Goal: Check status: Check status

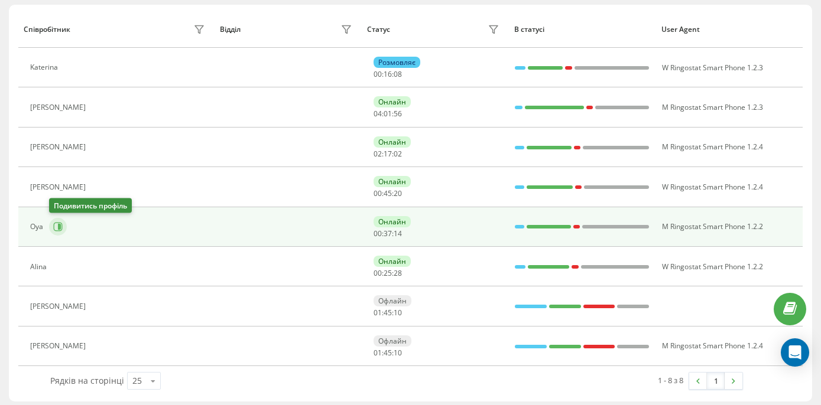
click at [60, 225] on icon at bounding box center [57, 226] width 9 height 9
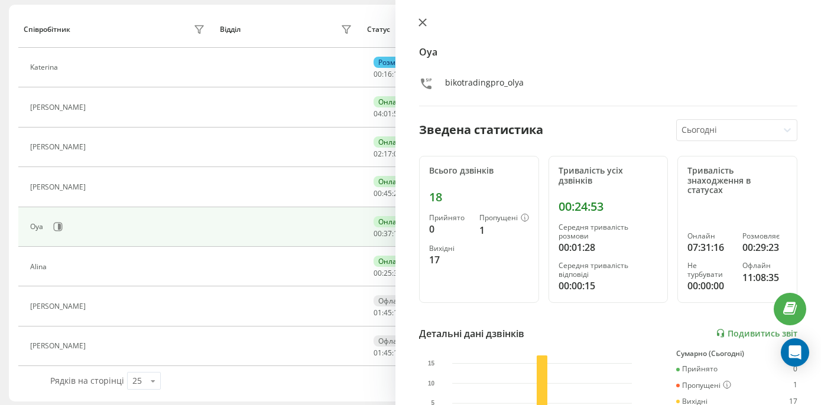
click at [421, 25] on icon at bounding box center [422, 22] width 8 height 8
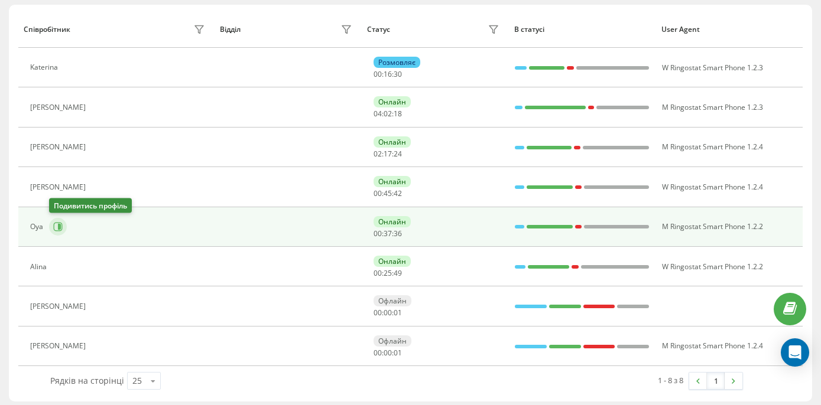
click at [54, 229] on icon at bounding box center [57, 226] width 9 height 9
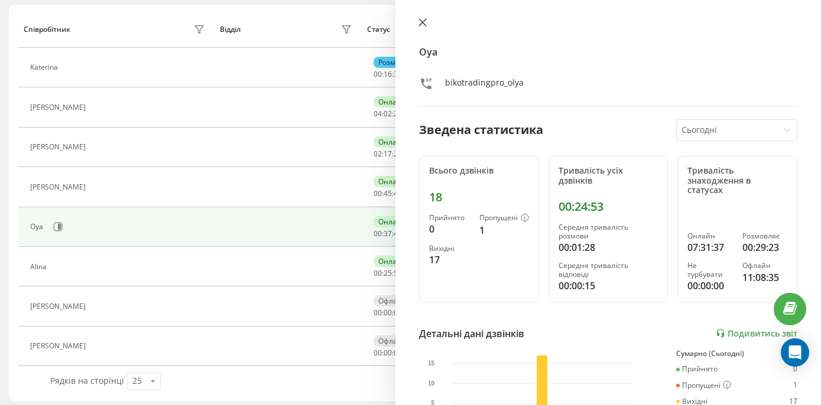
click at [422, 21] on icon at bounding box center [422, 22] width 7 height 7
